Goal: Use online tool/utility: Utilize a website feature to perform a specific function

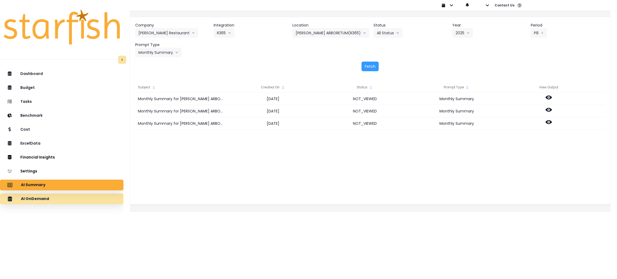
click at [65, 194] on div "AI OnDemand" at bounding box center [61, 198] width 115 height 11
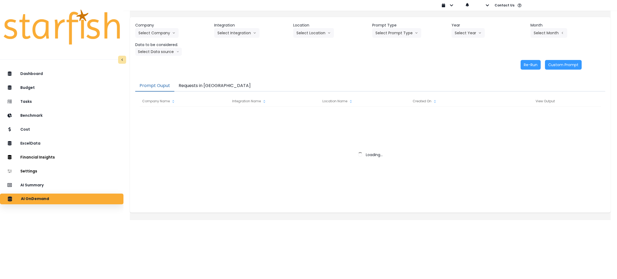
click at [205, 83] on button "Requests in [GEOGRAPHIC_DATA]" at bounding box center [214, 85] width 81 height 11
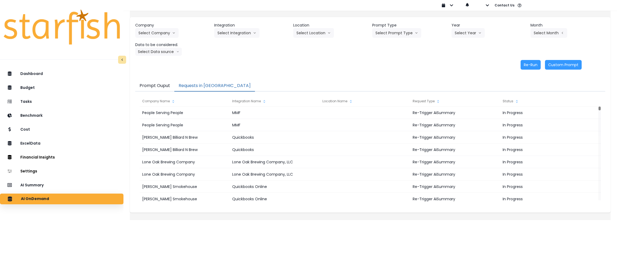
click at [371, 63] on div "Re-Run Custom Prompt" at bounding box center [358, 65] width 447 height 10
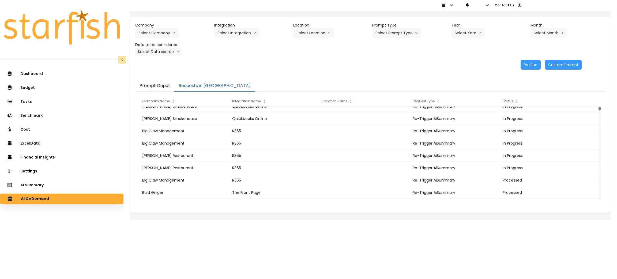
click at [295, 60] on div "Re-Run Custom Prompt" at bounding box center [358, 65] width 447 height 10
click at [286, 59] on div "Company Select Company 86 Costs Asti Bagel Cafe Balance Grille Bald Ginger Bar …" at bounding box center [370, 46] width 481 height 58
click at [380, 66] on div "Re-Run Custom Prompt" at bounding box center [358, 65] width 447 height 10
click at [45, 181] on div "AI Summary" at bounding box center [61, 184] width 115 height 11
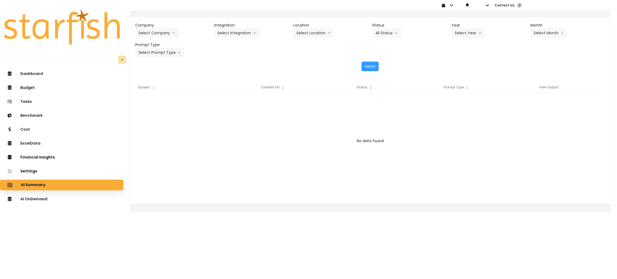
click at [163, 38] on div "Company Select Company 86 Costs Asti Bagel Cafe Balance Grille Bald Ginger Bar …" at bounding box center [370, 40] width 470 height 35
click at [163, 36] on button "Select Company" at bounding box center [156, 33] width 43 height 10
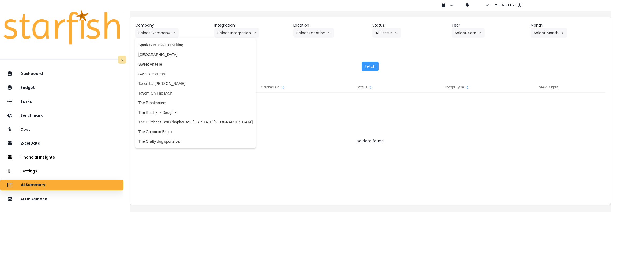
scroll to position [1286, 0]
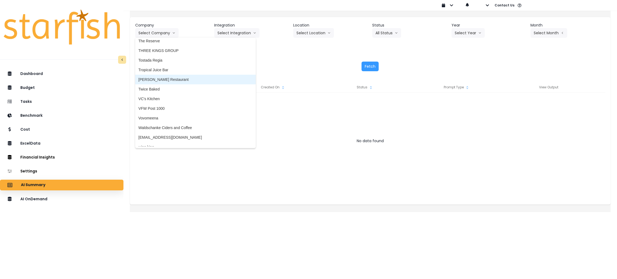
click at [171, 80] on span "[PERSON_NAME] Restaurant" at bounding box center [195, 79] width 114 height 5
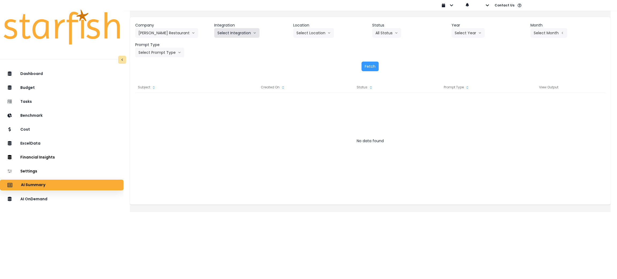
click at [242, 35] on button "Select Integration" at bounding box center [236, 33] width 45 height 10
click at [226, 46] on span "R365" at bounding box center [222, 44] width 9 height 5
click at [306, 32] on button "Select Location" at bounding box center [313, 33] width 41 height 10
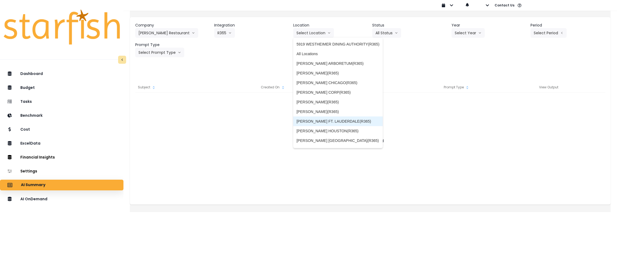
click at [327, 121] on span "[PERSON_NAME] FT. LAUDERDALE(R365)" at bounding box center [338, 121] width 83 height 5
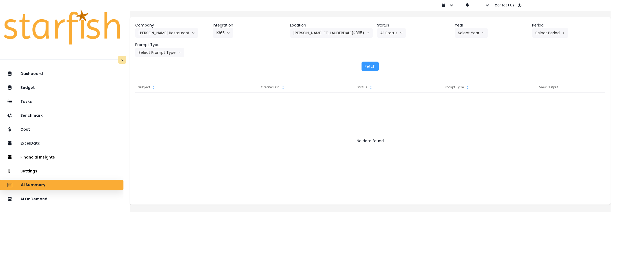
click at [468, 38] on div "Company [PERSON_NAME] Restaurant 86 Costs Asti Bagel Cafe Balance Grille Bald G…" at bounding box center [370, 40] width 470 height 35
click at [468, 35] on button "Select Year" at bounding box center [471, 33] width 33 height 10
click at [458, 66] on span "2025" at bounding box center [462, 63] width 8 height 5
click at [536, 33] on button "Select Period" at bounding box center [550, 33] width 36 height 10
click at [519, 101] on li "P8" at bounding box center [525, 102] width 13 height 10
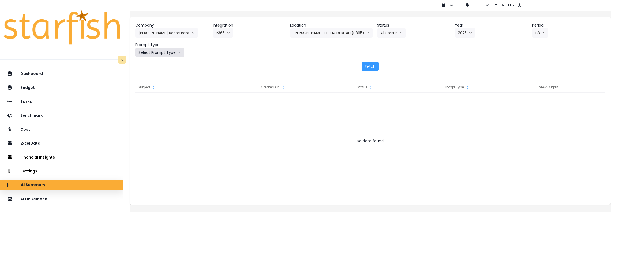
click at [179, 49] on button "Select Prompt Type" at bounding box center [159, 53] width 49 height 10
click at [156, 103] on span "Monthly Summary" at bounding box center [153, 102] width 30 height 5
click at [363, 63] on button "Fetch" at bounding box center [370, 67] width 17 height 10
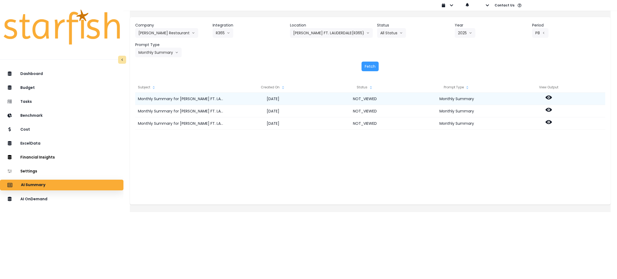
click at [552, 96] on icon at bounding box center [549, 97] width 6 height 6
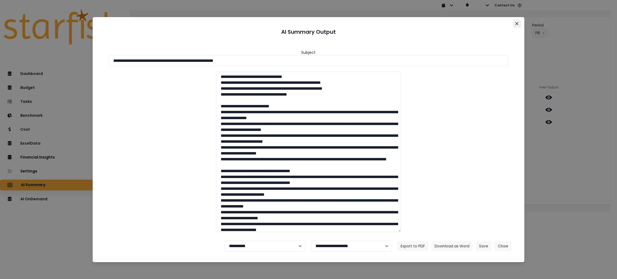
click at [517, 21] on button "Close" at bounding box center [517, 23] width 9 height 9
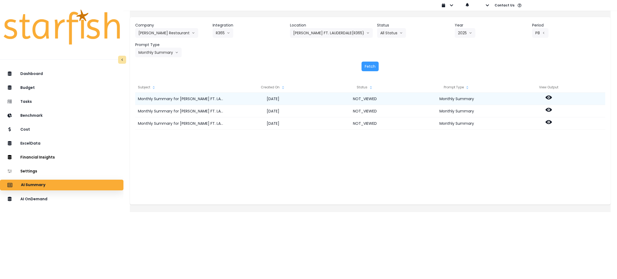
click at [549, 98] on circle at bounding box center [548, 97] width 1 height 1
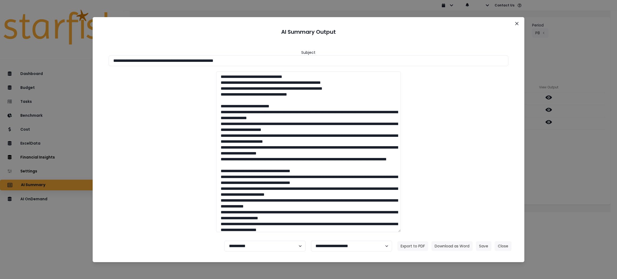
click at [549, 152] on div "**********" at bounding box center [308, 139] width 617 height 279
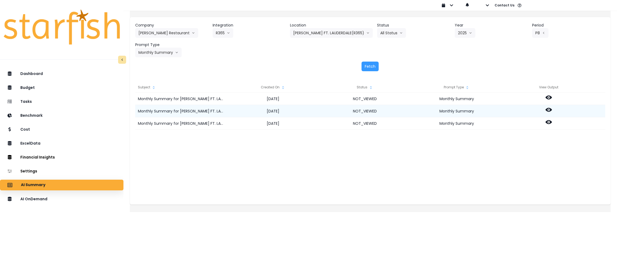
click at [552, 107] on icon at bounding box center [549, 110] width 6 height 6
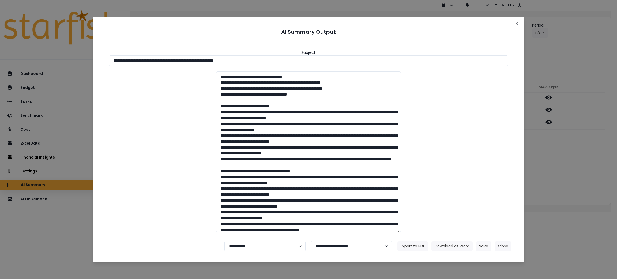
click at [560, 150] on div "**********" at bounding box center [308, 139] width 617 height 279
